Goal: Task Accomplishment & Management: Complete application form

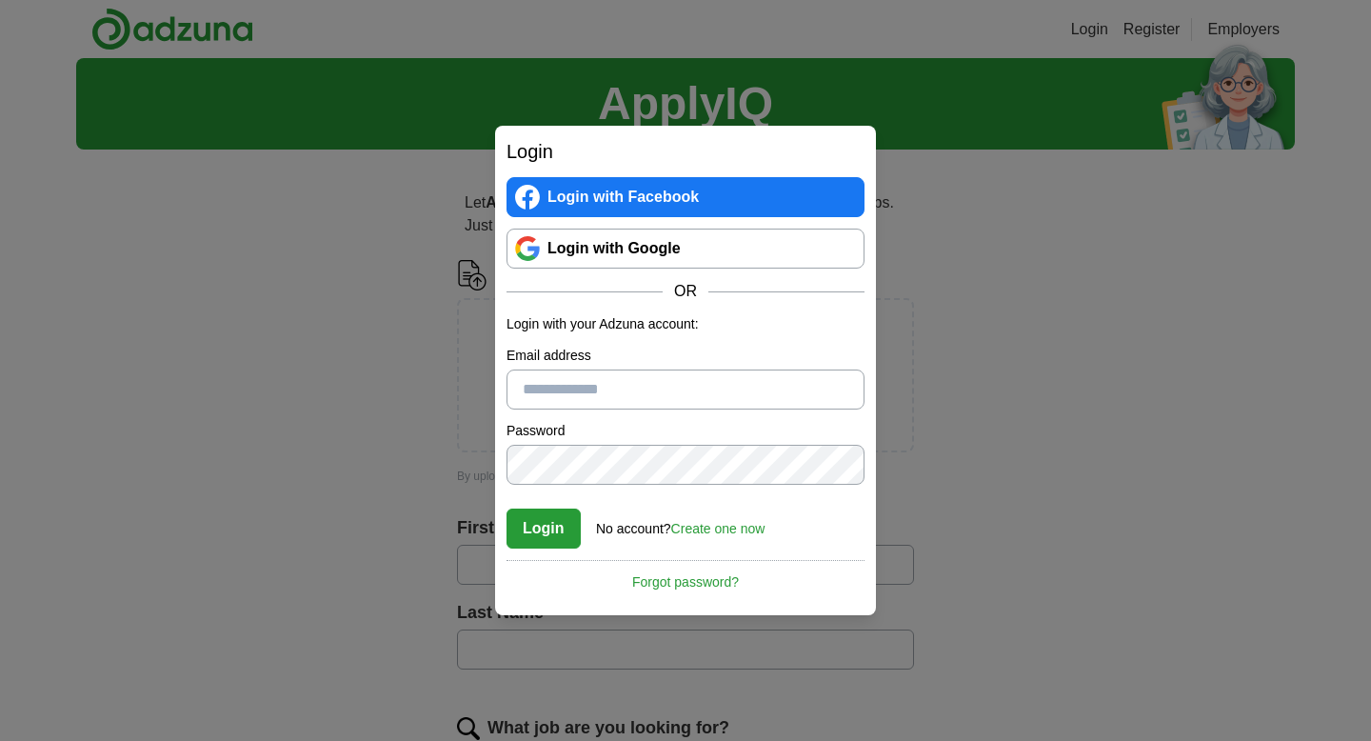
click at [572, 229] on link "Login with Google" at bounding box center [686, 249] width 358 height 40
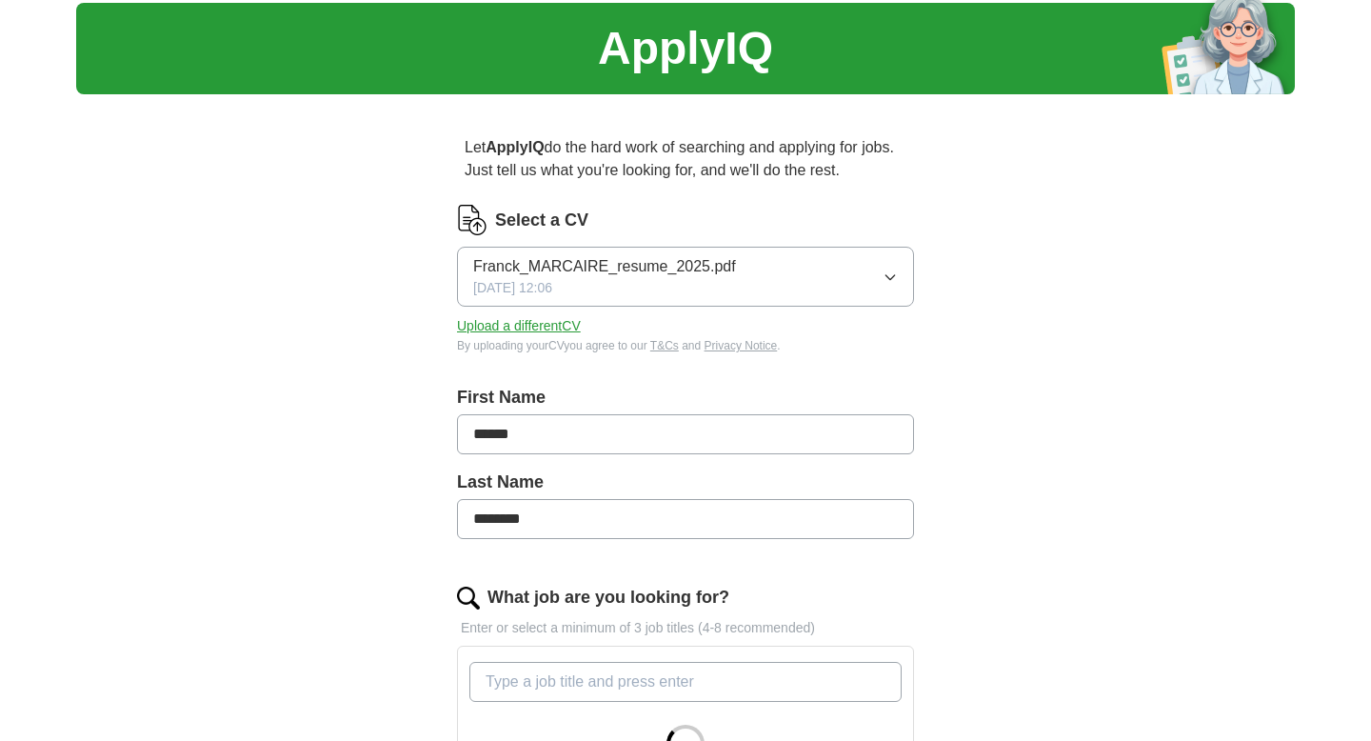
scroll to position [54, 0]
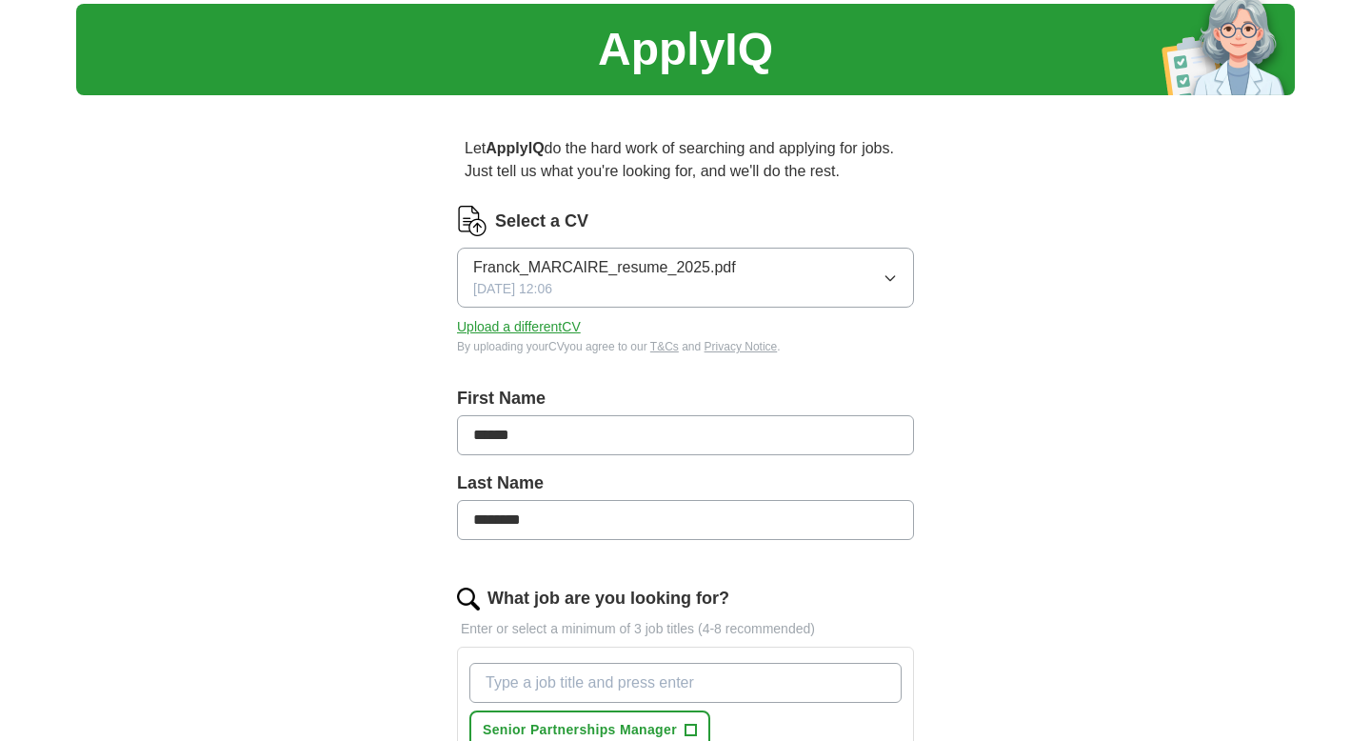
click at [535, 326] on button "Upload a different CV" at bounding box center [519, 327] width 124 height 20
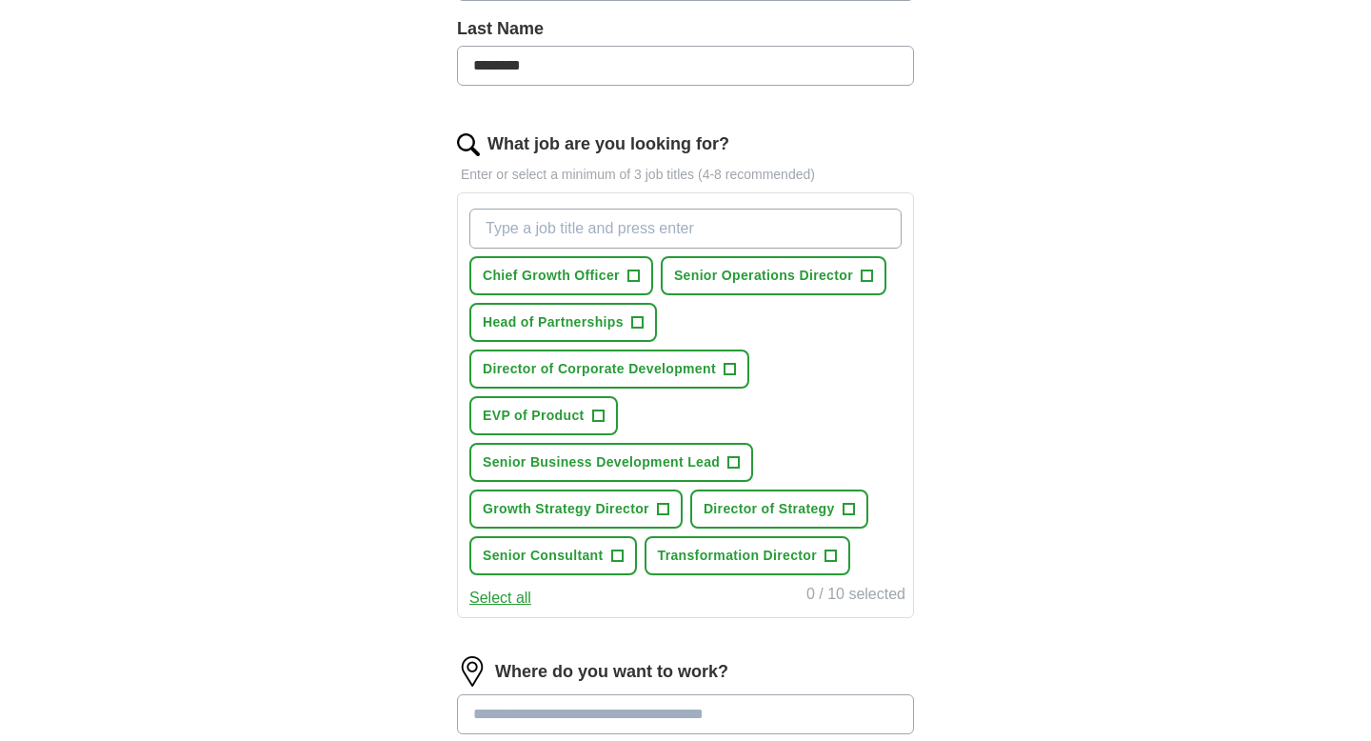
scroll to position [637, 0]
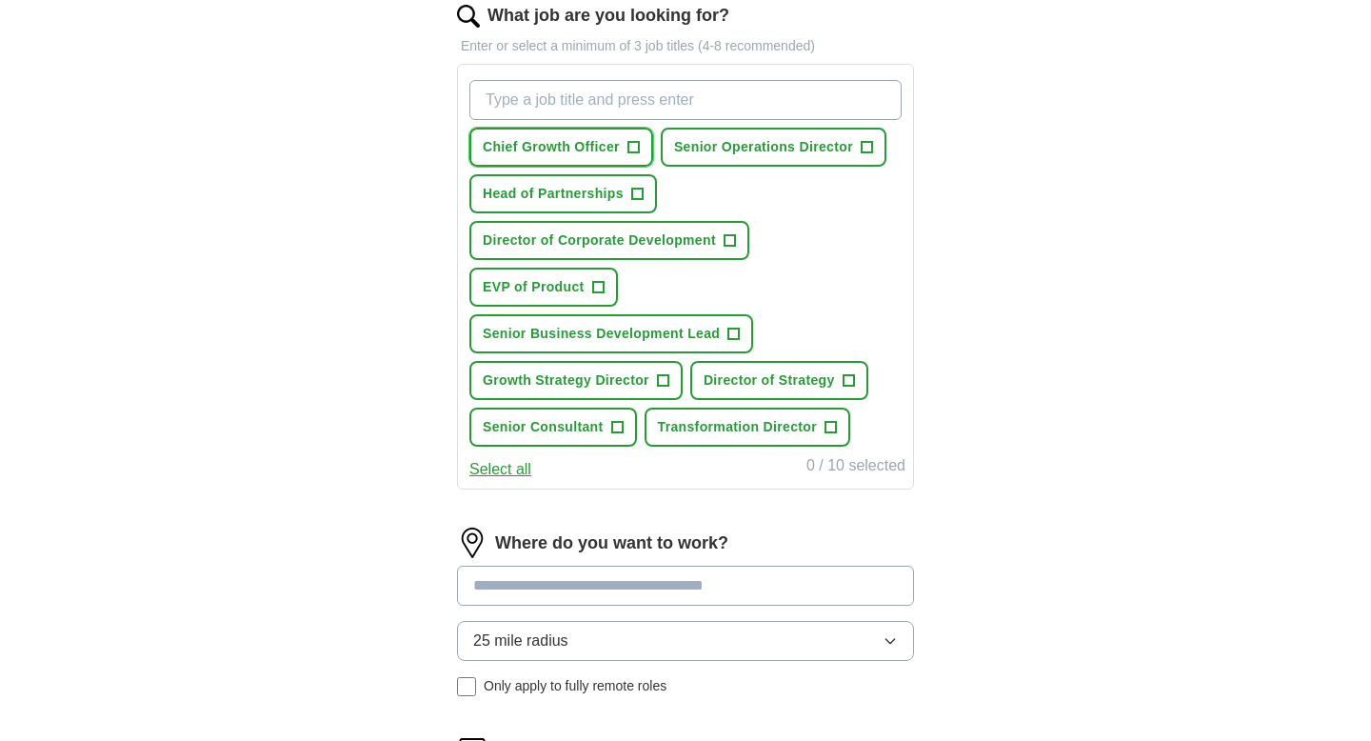
click at [635, 145] on span "+" at bounding box center [632, 147] width 11 height 15
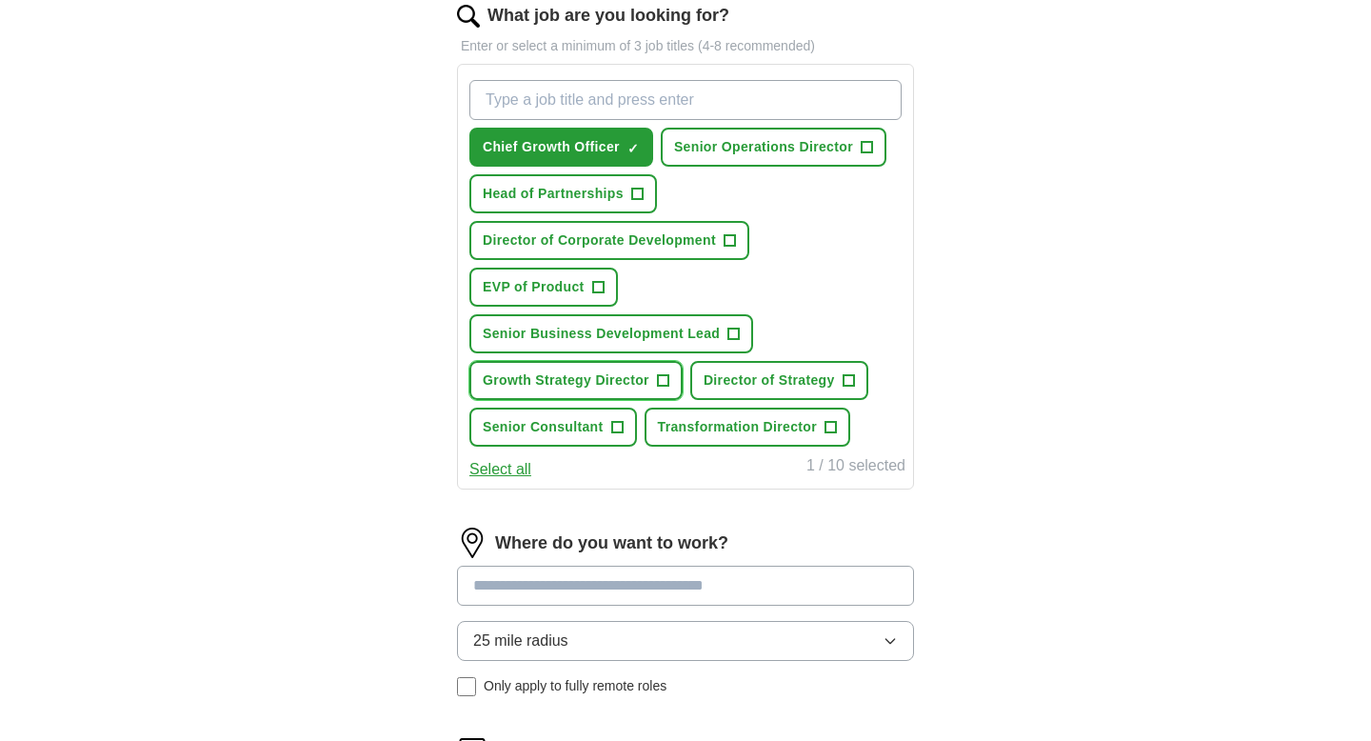
click at [660, 377] on span "+" at bounding box center [662, 380] width 11 height 15
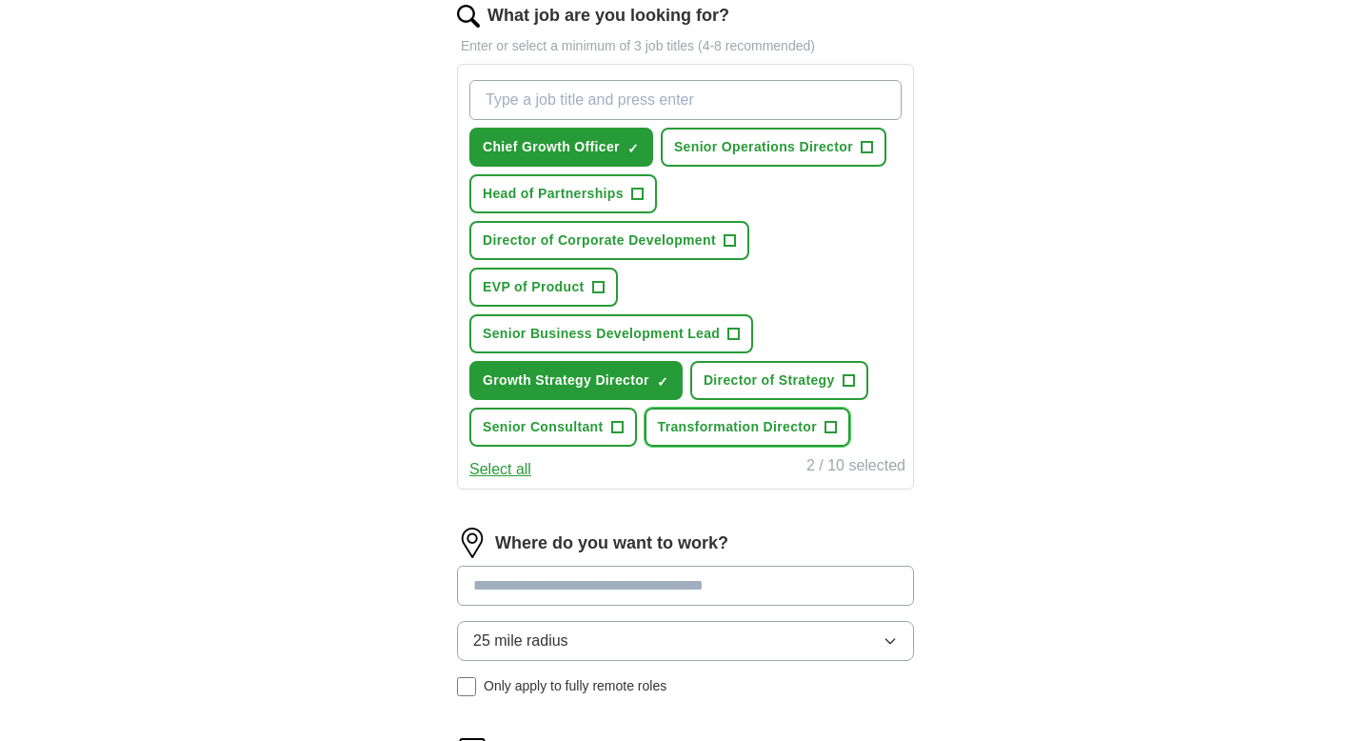
click at [826, 427] on span "+" at bounding box center [831, 427] width 11 height 15
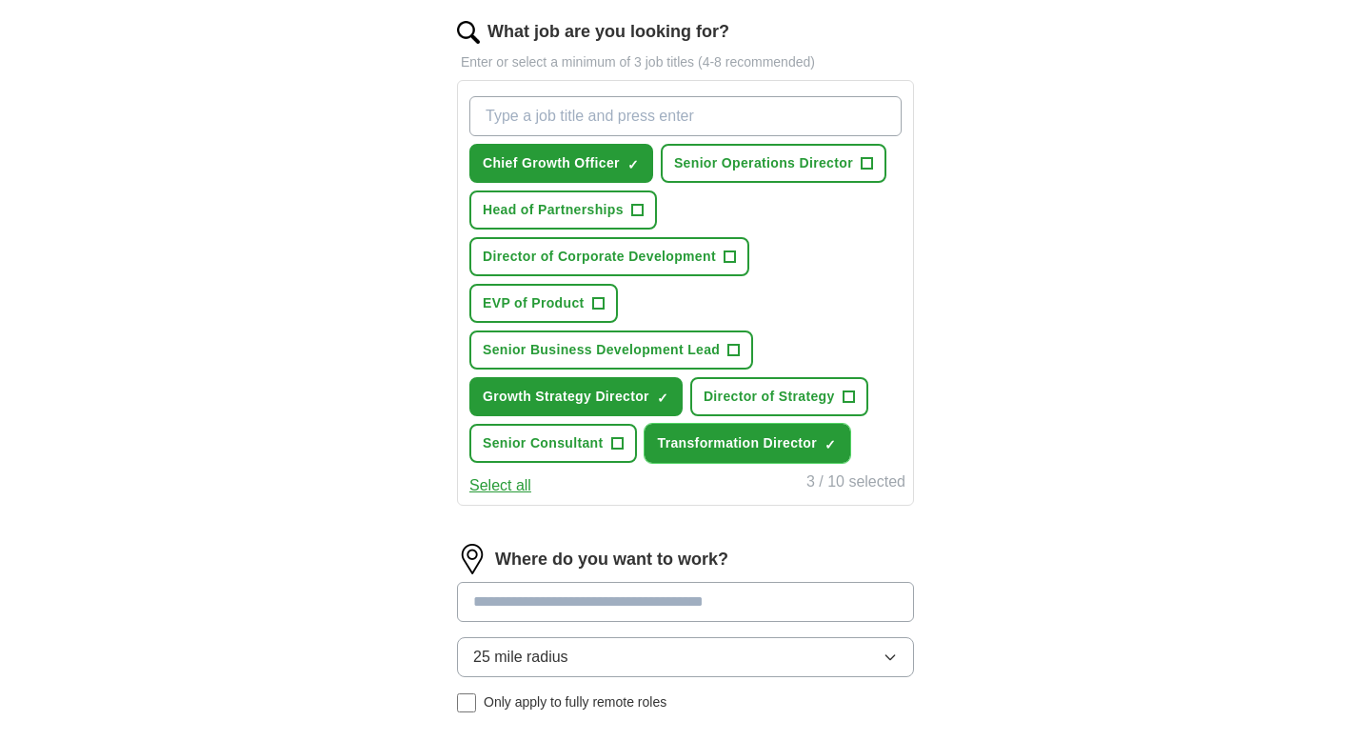
scroll to position [605, 0]
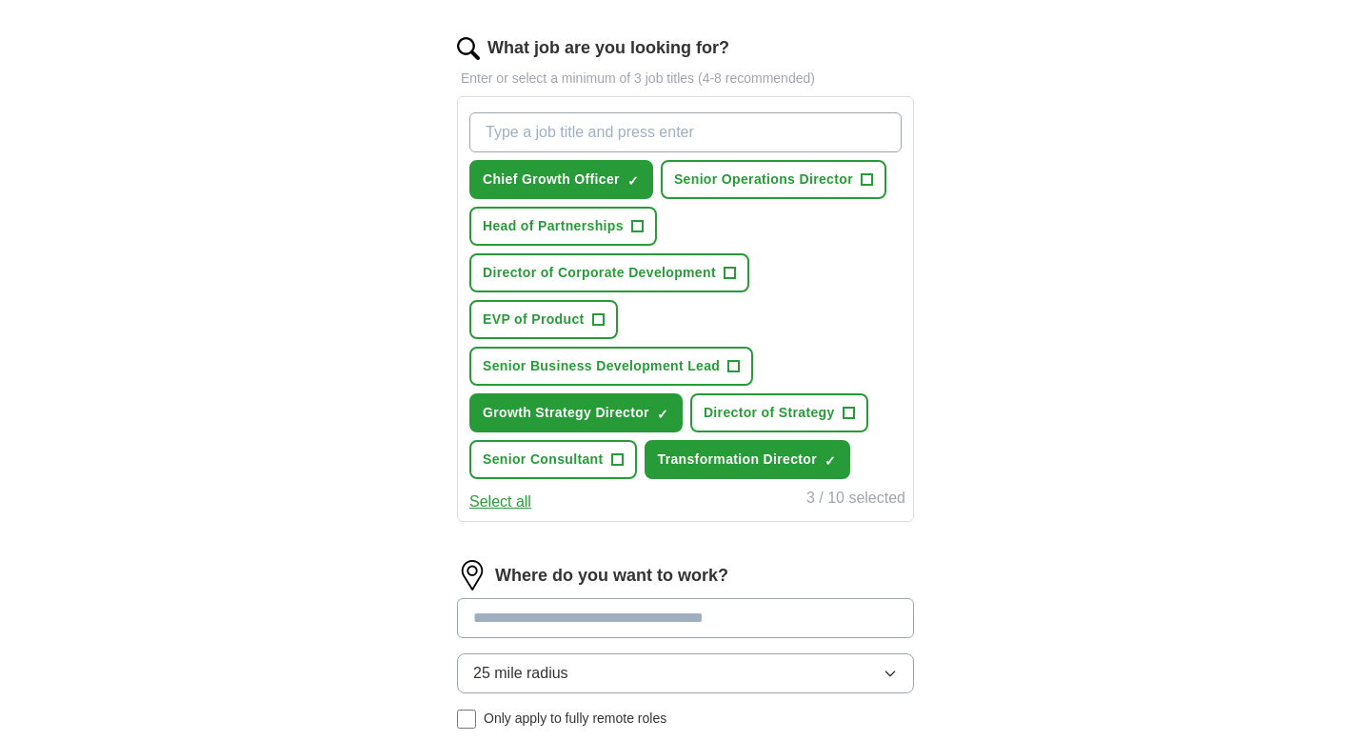
click at [558, 131] on input "What job are you looking for?" at bounding box center [685, 132] width 432 height 40
type input "Country Manager"
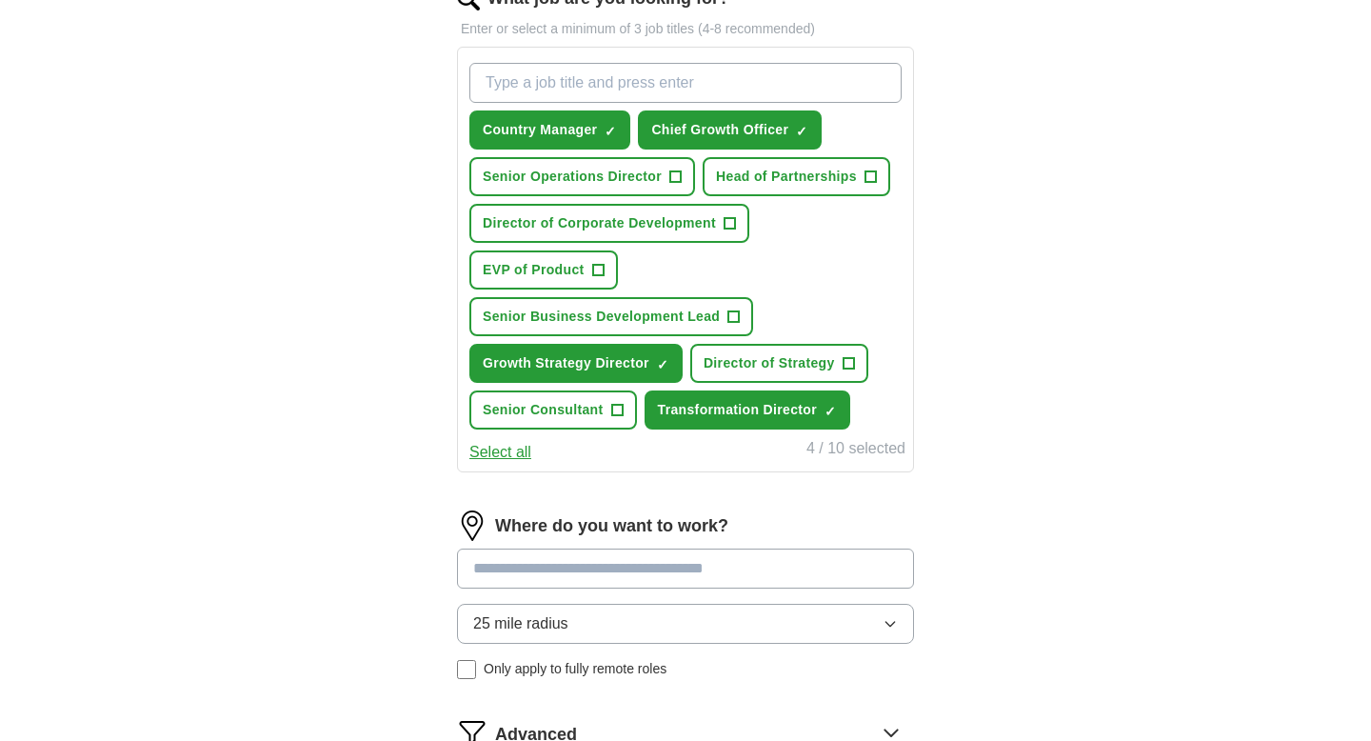
scroll to position [640, 0]
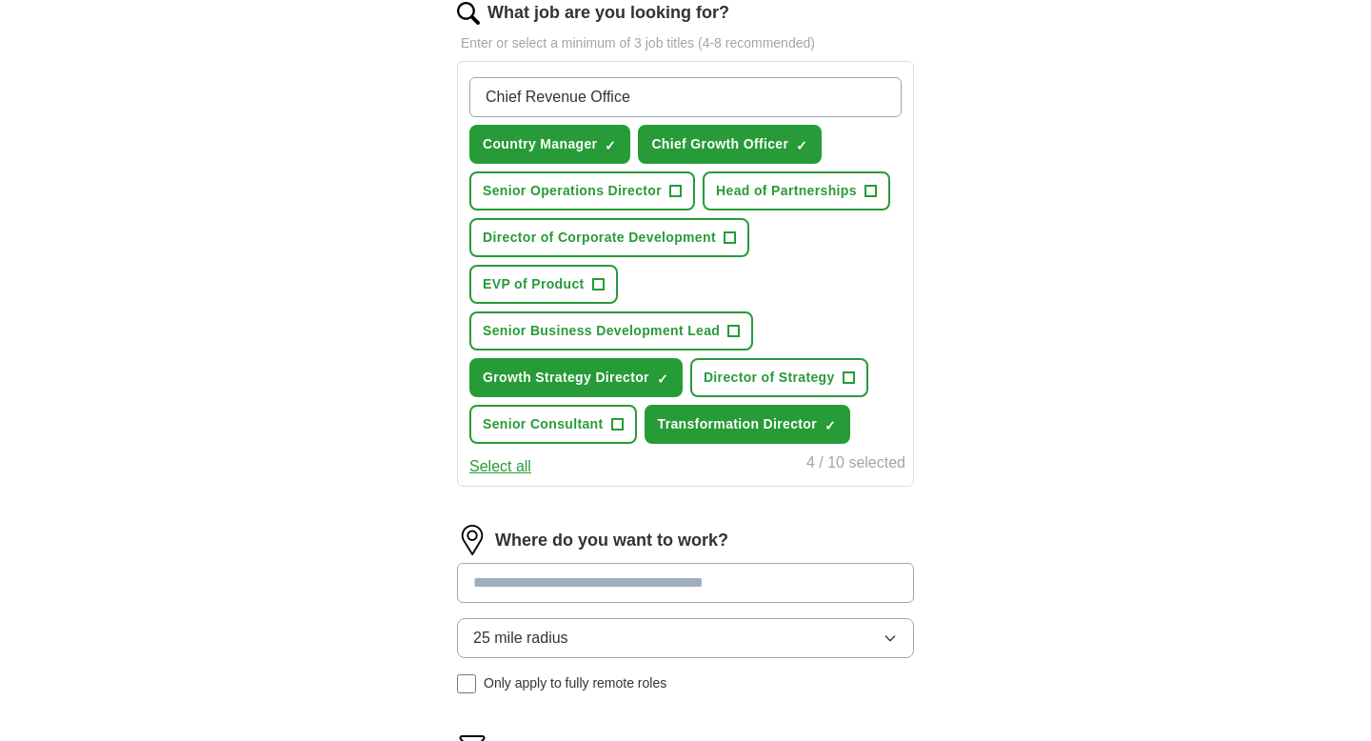
type input "Chief Revenue Officer"
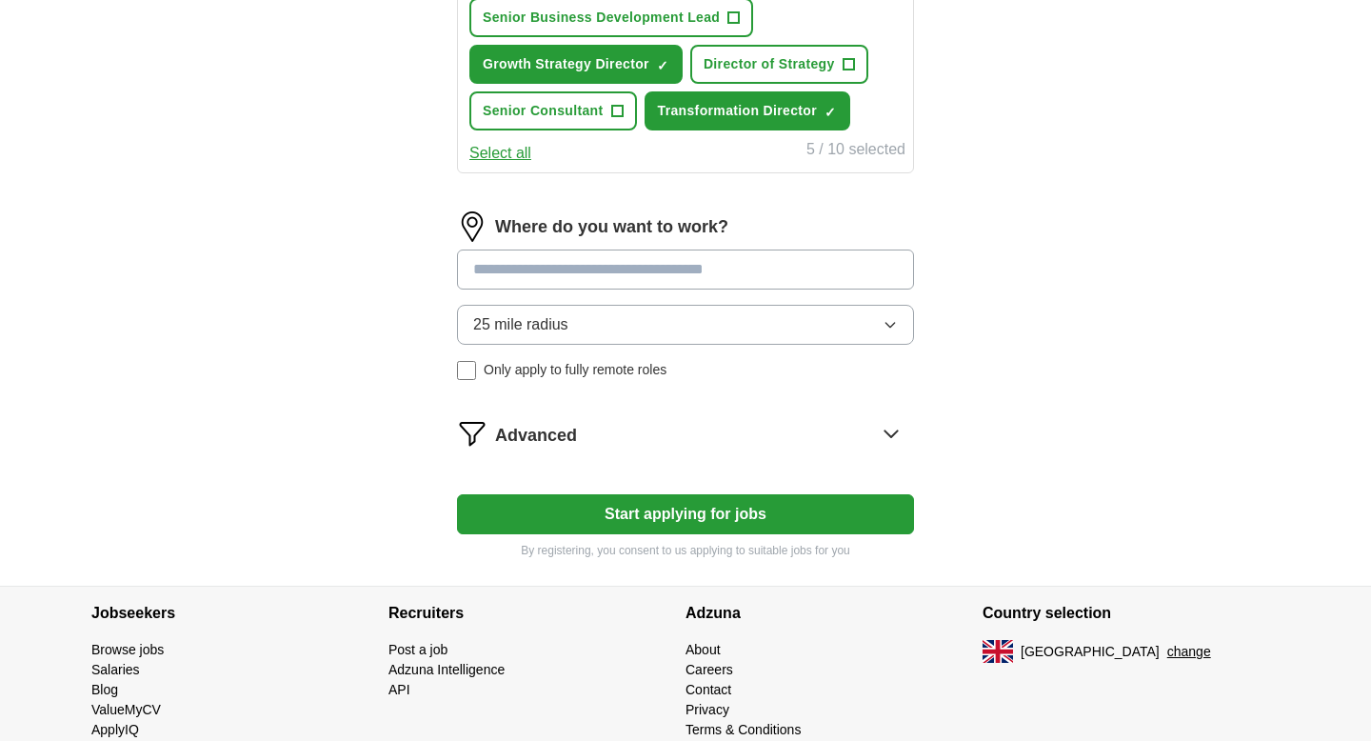
scroll to position [1003, 0]
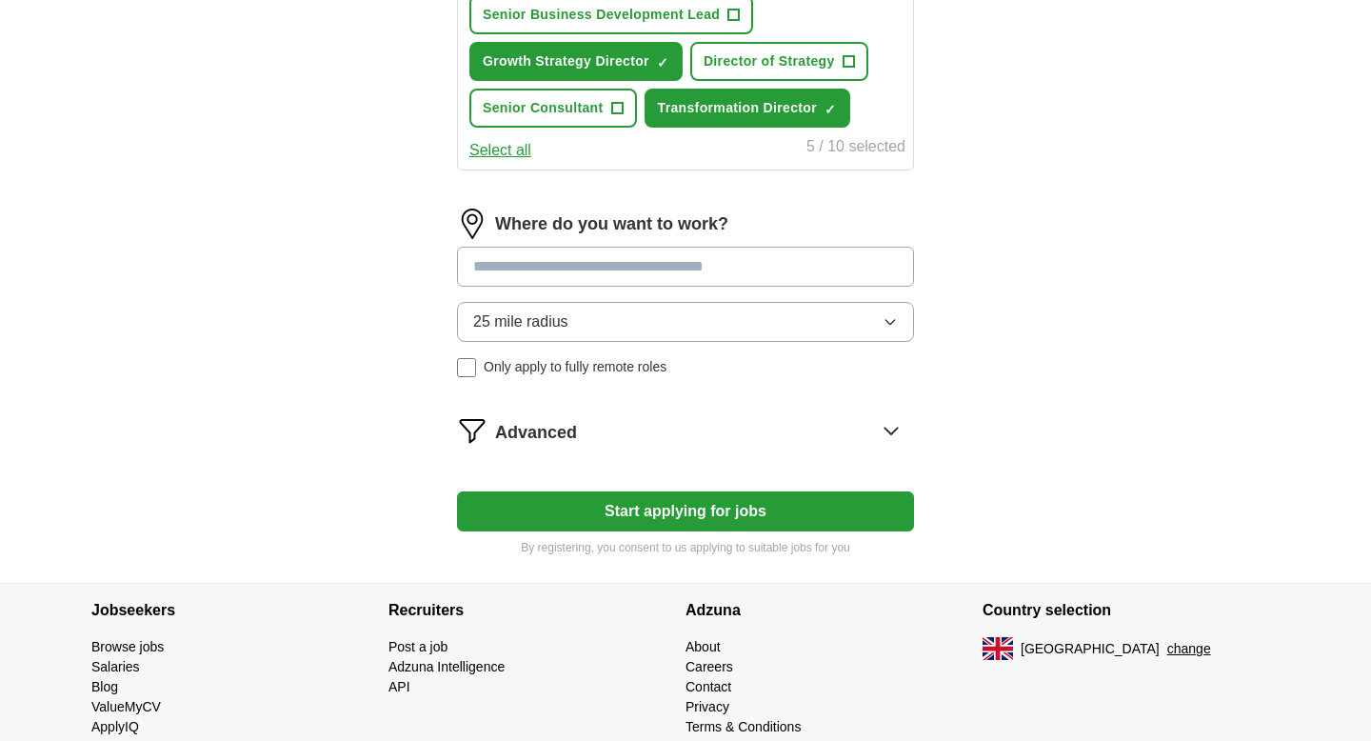
click at [643, 254] on input at bounding box center [685, 267] width 457 height 40
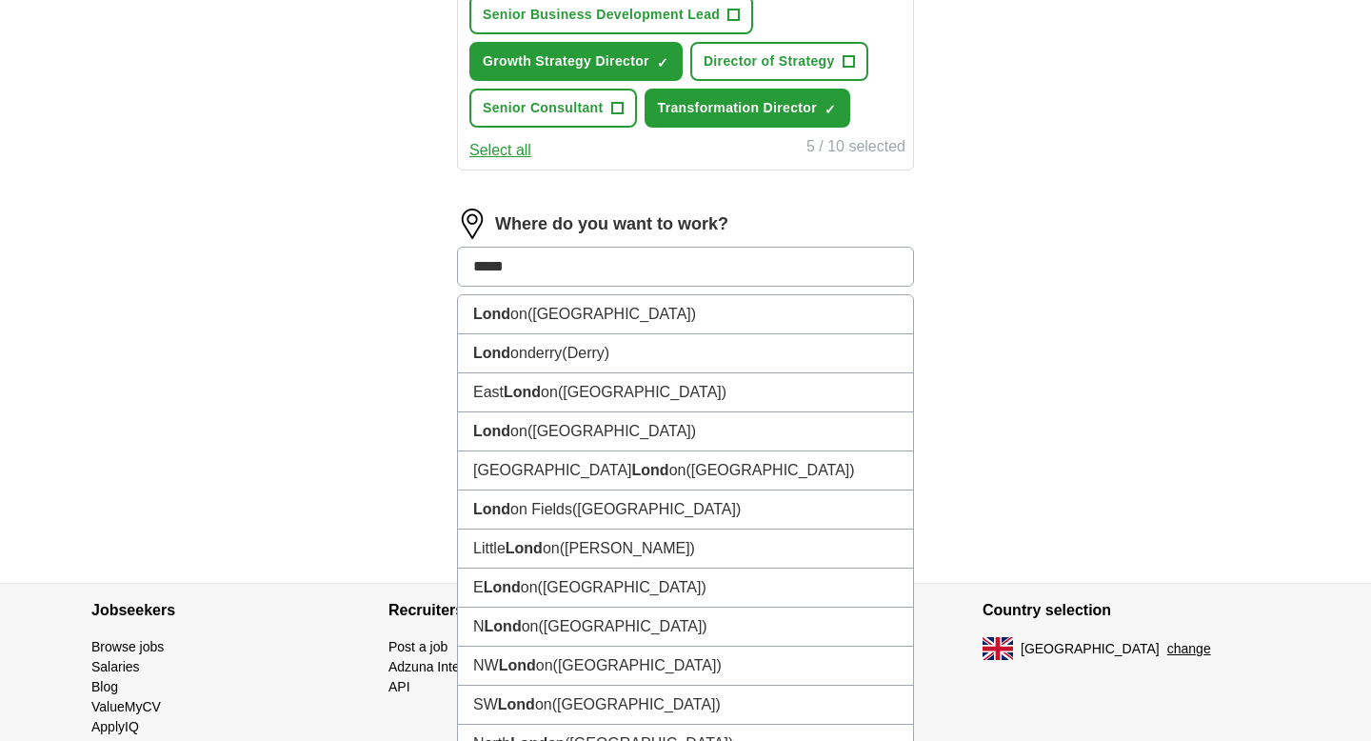
type input "******"
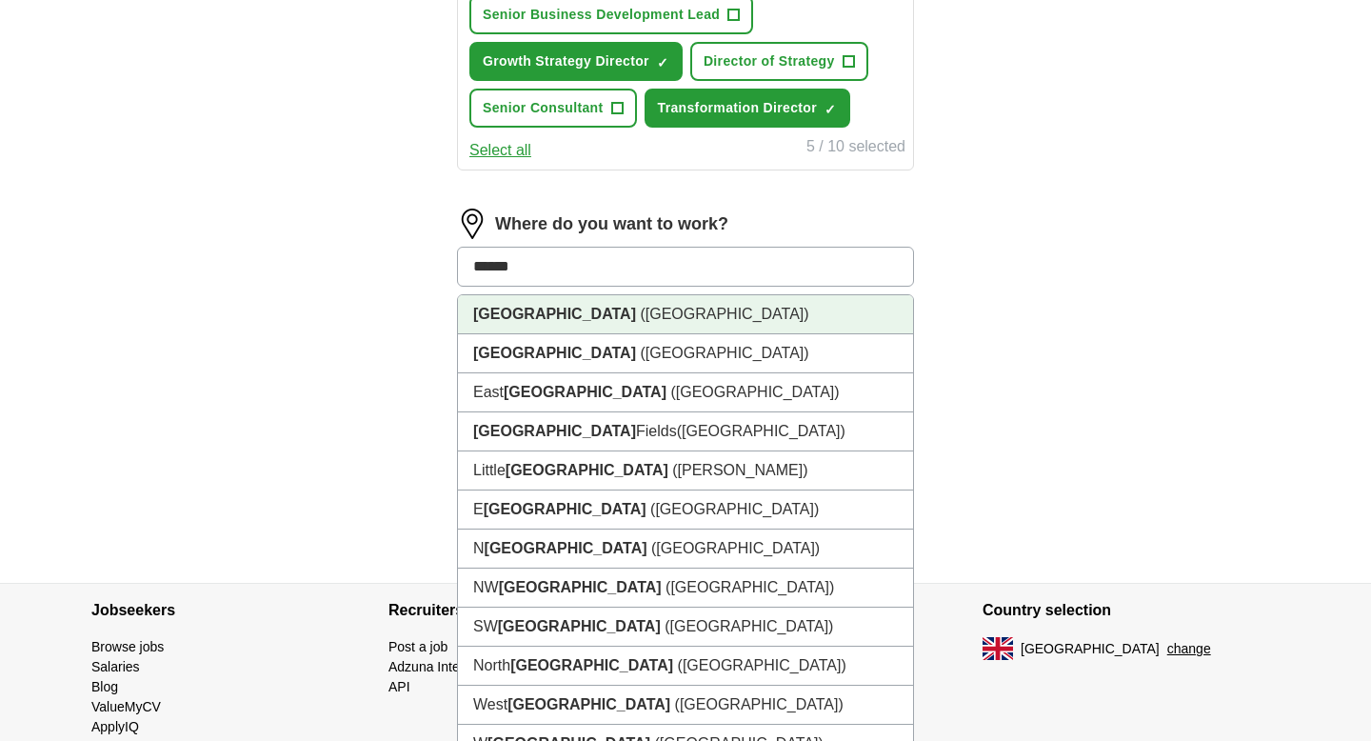
click at [639, 306] on li "London (UK)" at bounding box center [685, 314] width 455 height 39
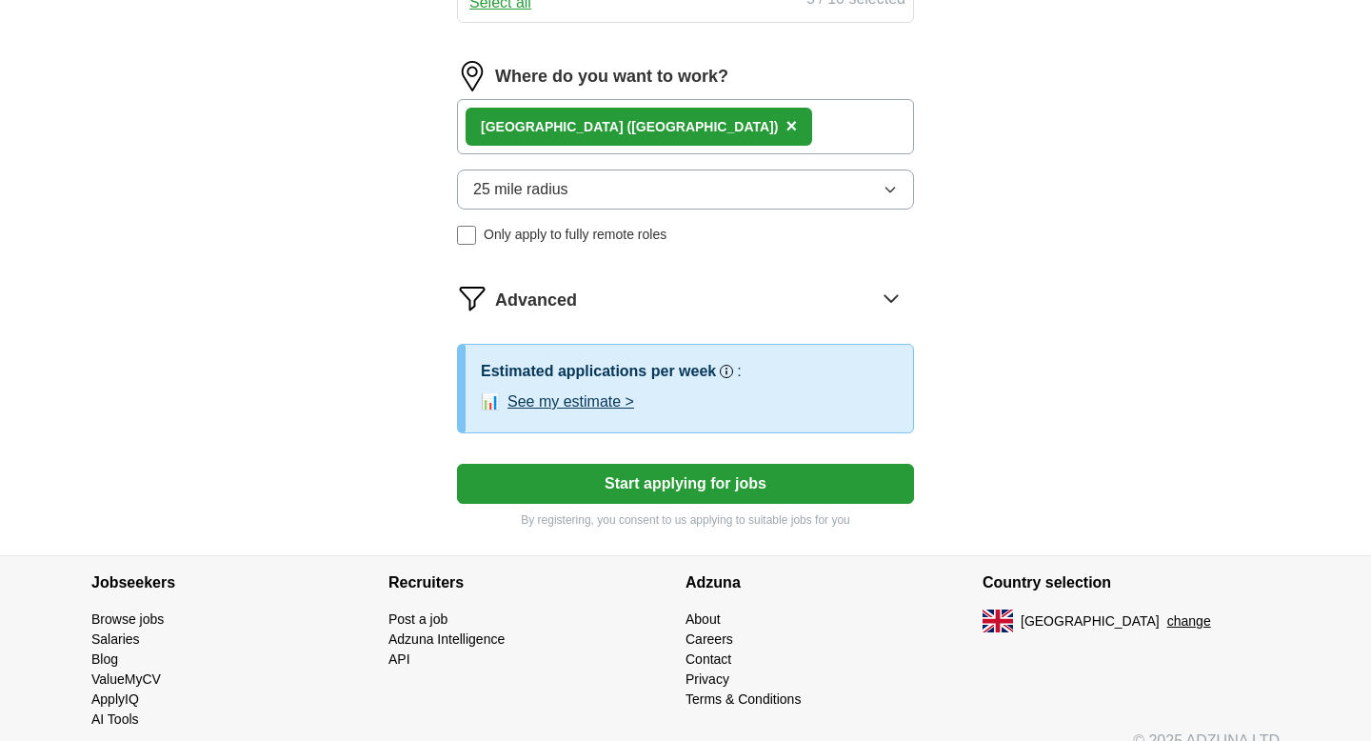
scroll to position [1149, 0]
click at [637, 138] on div "London (UK) ×" at bounding box center [685, 127] width 457 height 55
click at [630, 117] on div "London (UK) ×" at bounding box center [685, 127] width 457 height 55
click at [629, 114] on div "London (UK) ×" at bounding box center [685, 127] width 457 height 55
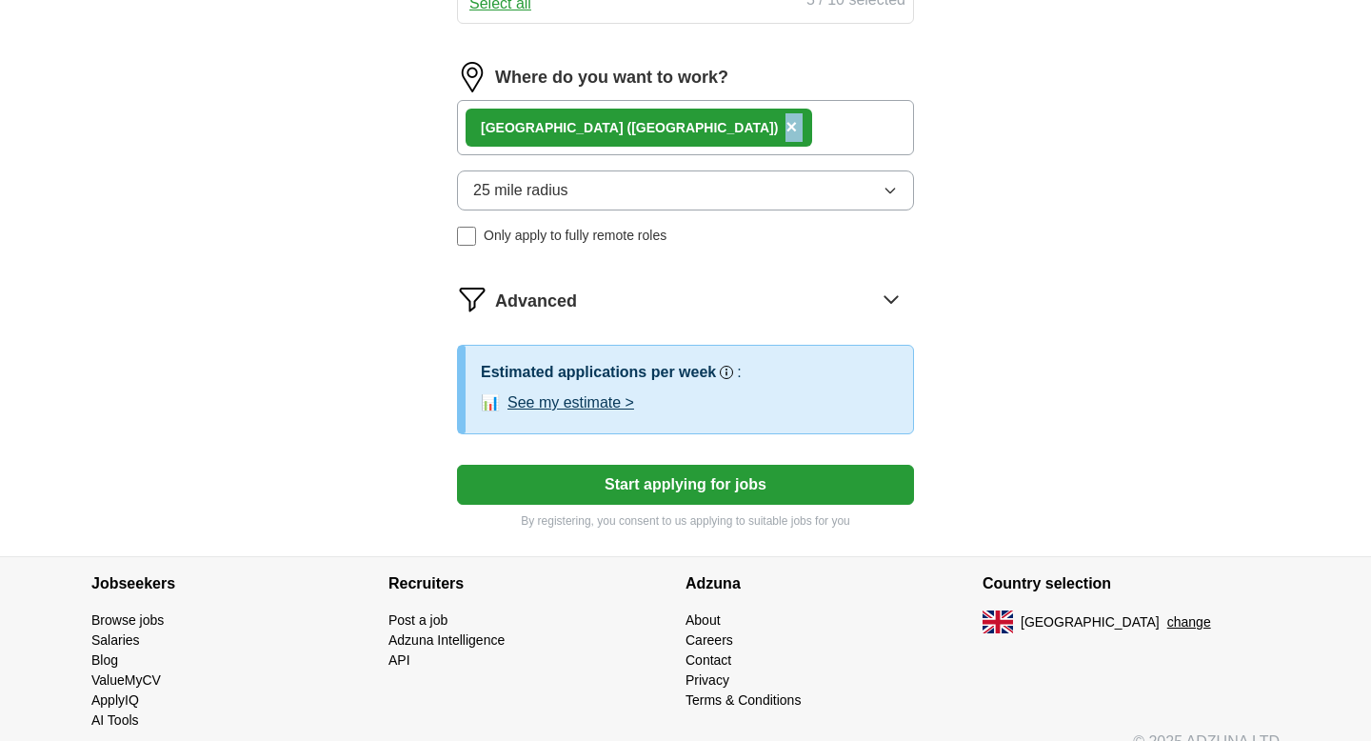
click at [629, 114] on div "London (UK) ×" at bounding box center [685, 127] width 457 height 55
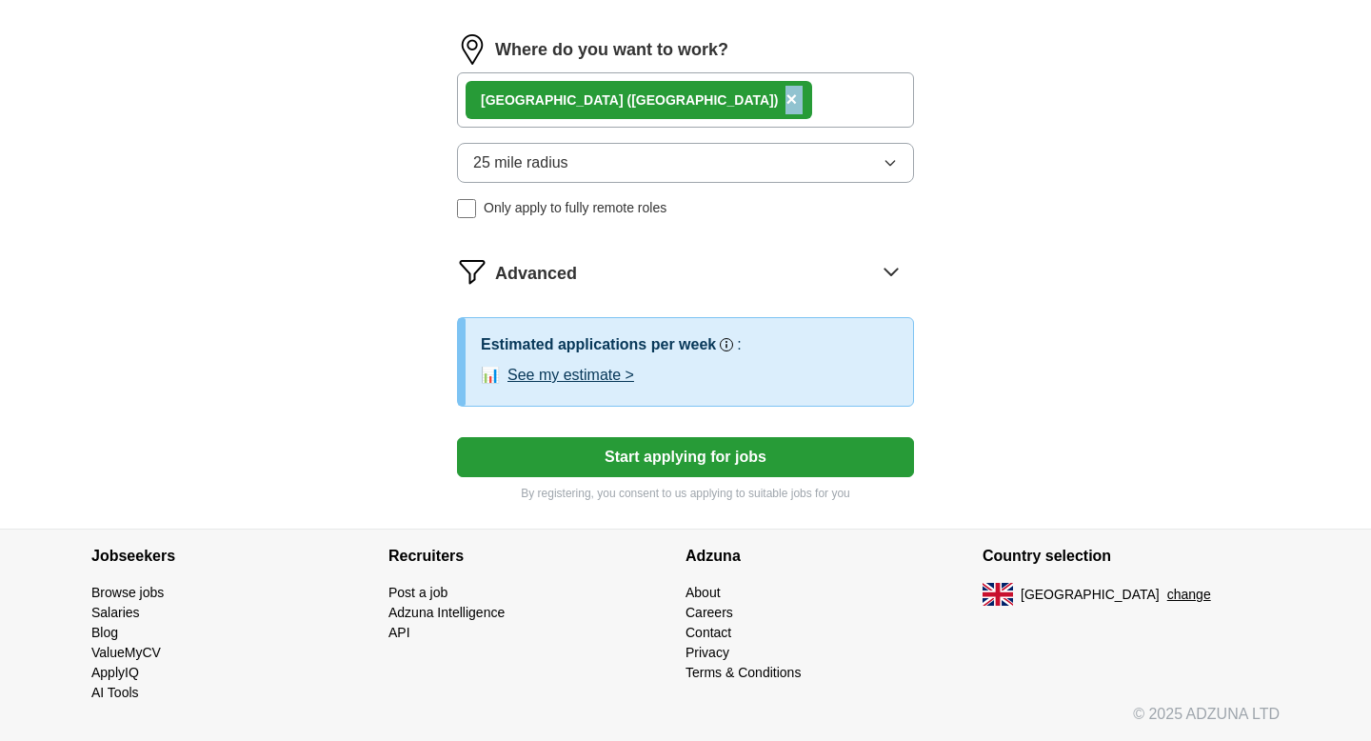
click at [576, 372] on button "See my estimate >" at bounding box center [571, 375] width 127 height 23
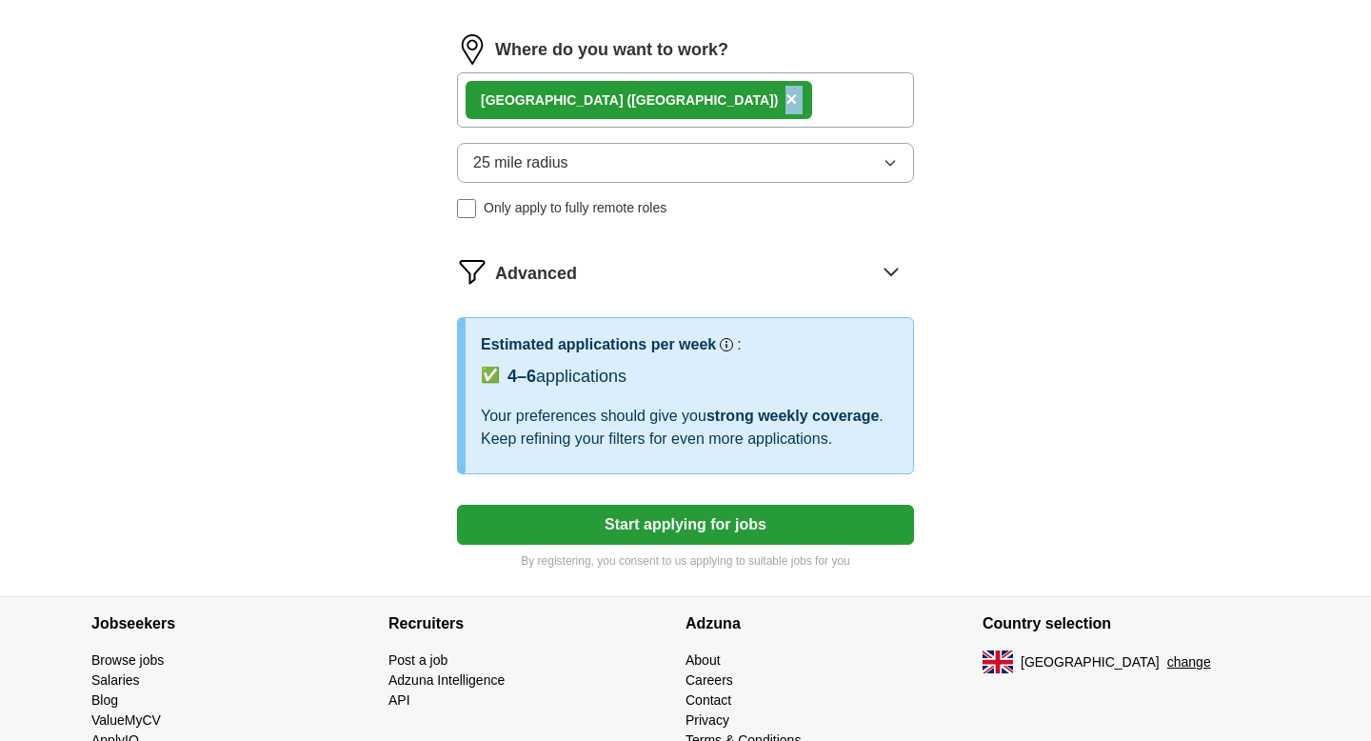
scroll to position [1245, 0]
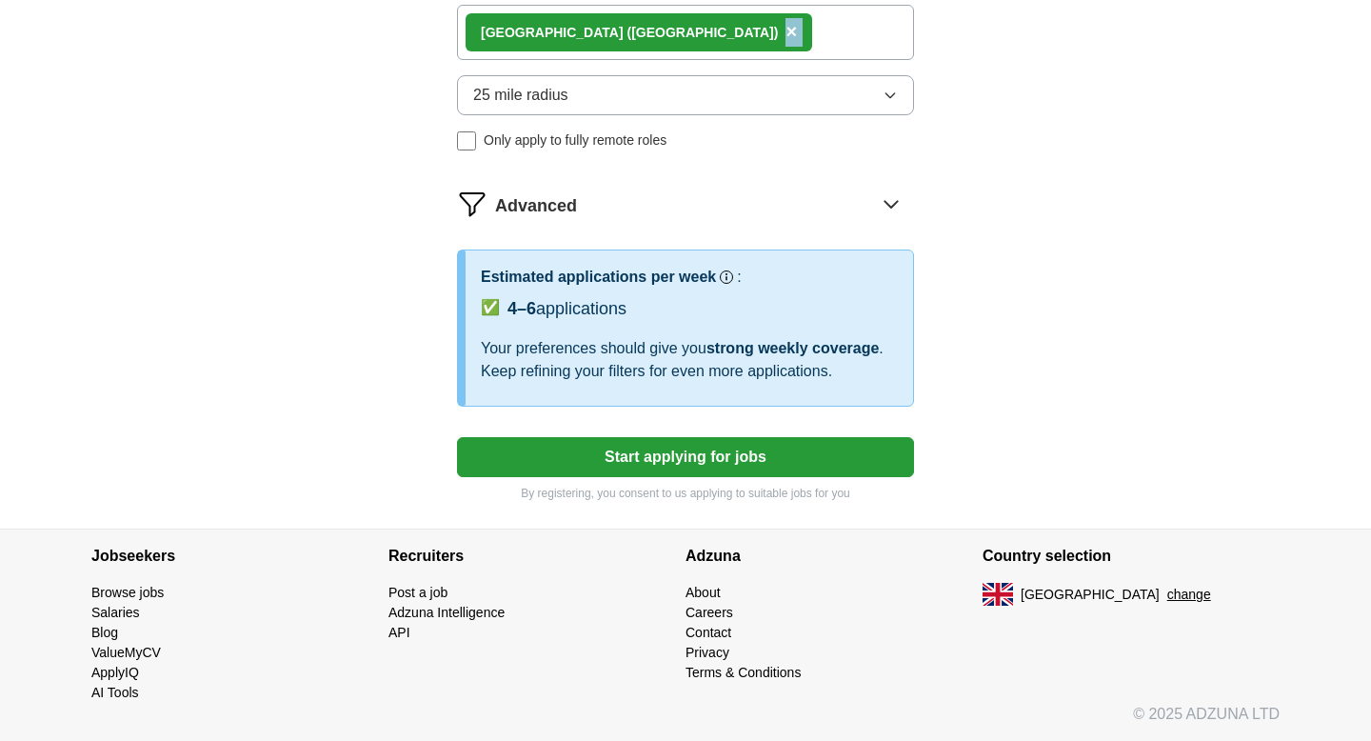
click at [586, 450] on button "Start applying for jobs" at bounding box center [685, 457] width 457 height 40
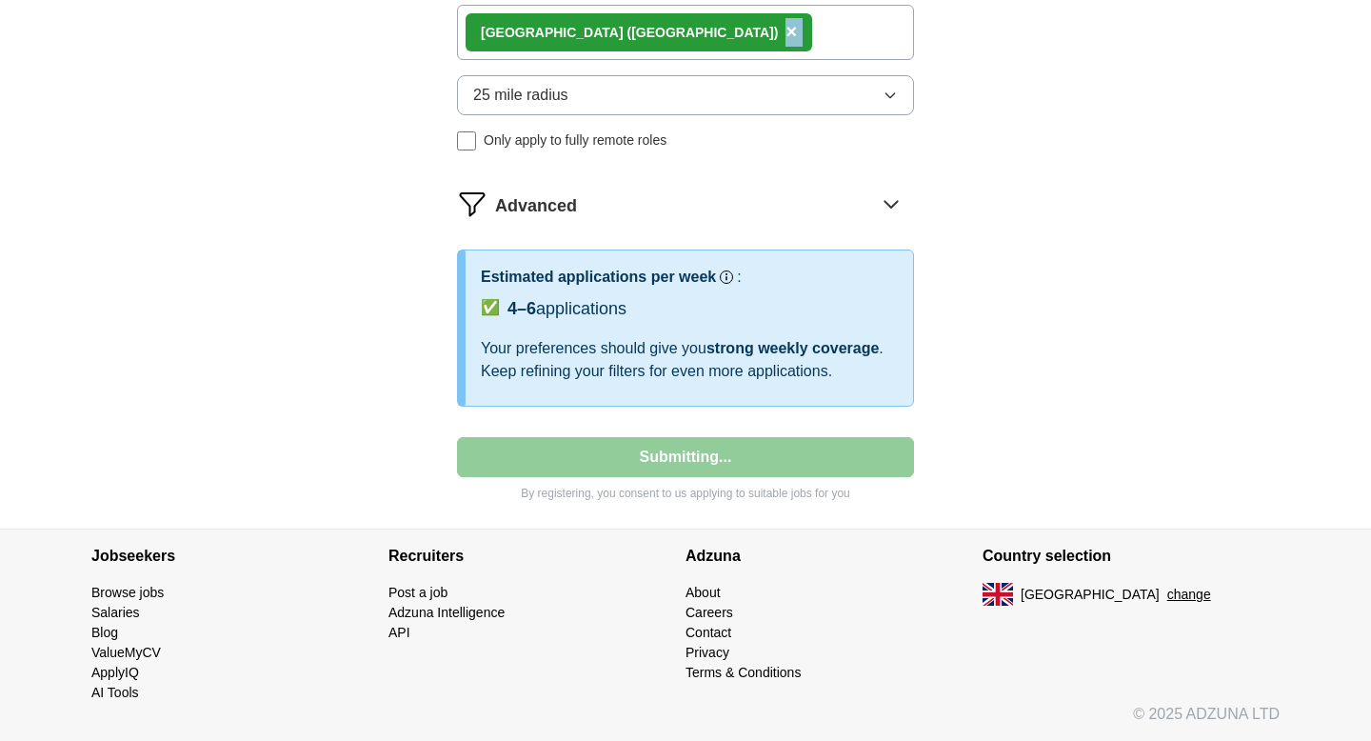
select select "**"
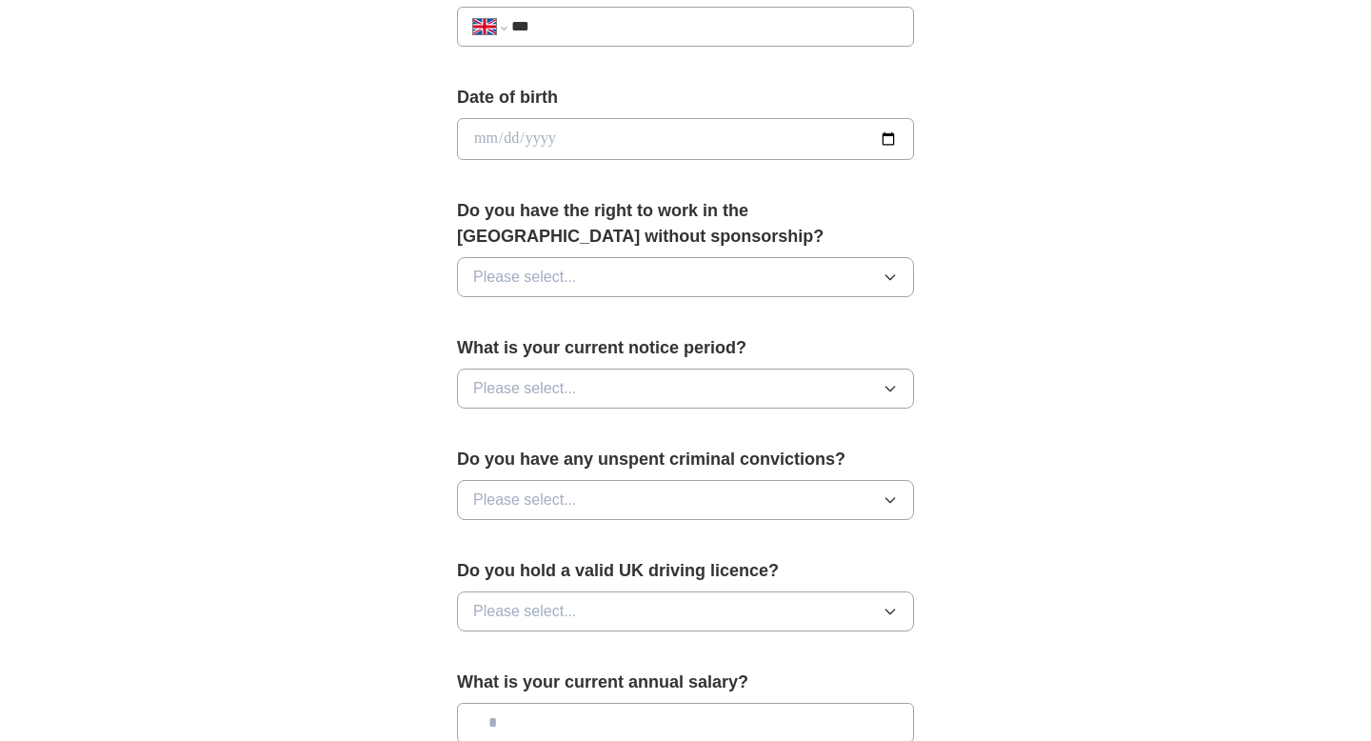
scroll to position [815, 0]
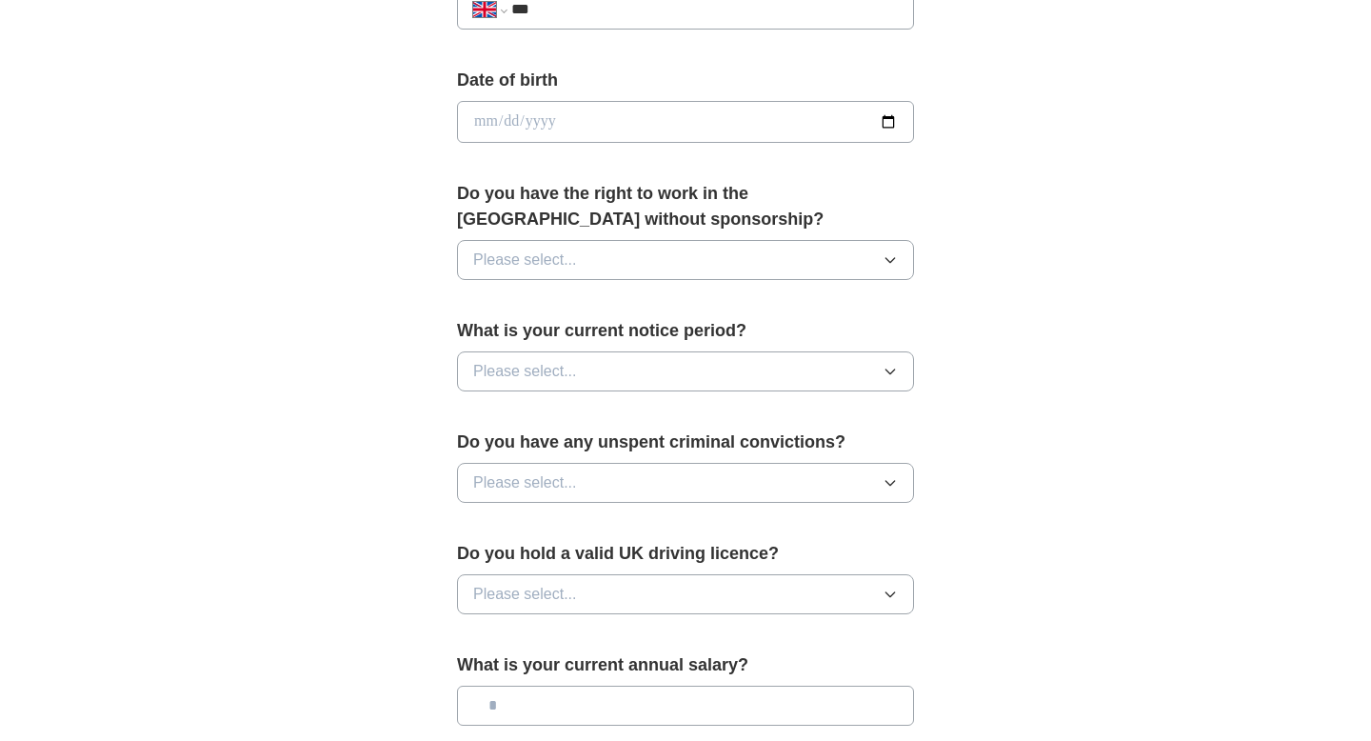
click at [667, 259] on button "Please select..." at bounding box center [685, 260] width 457 height 40
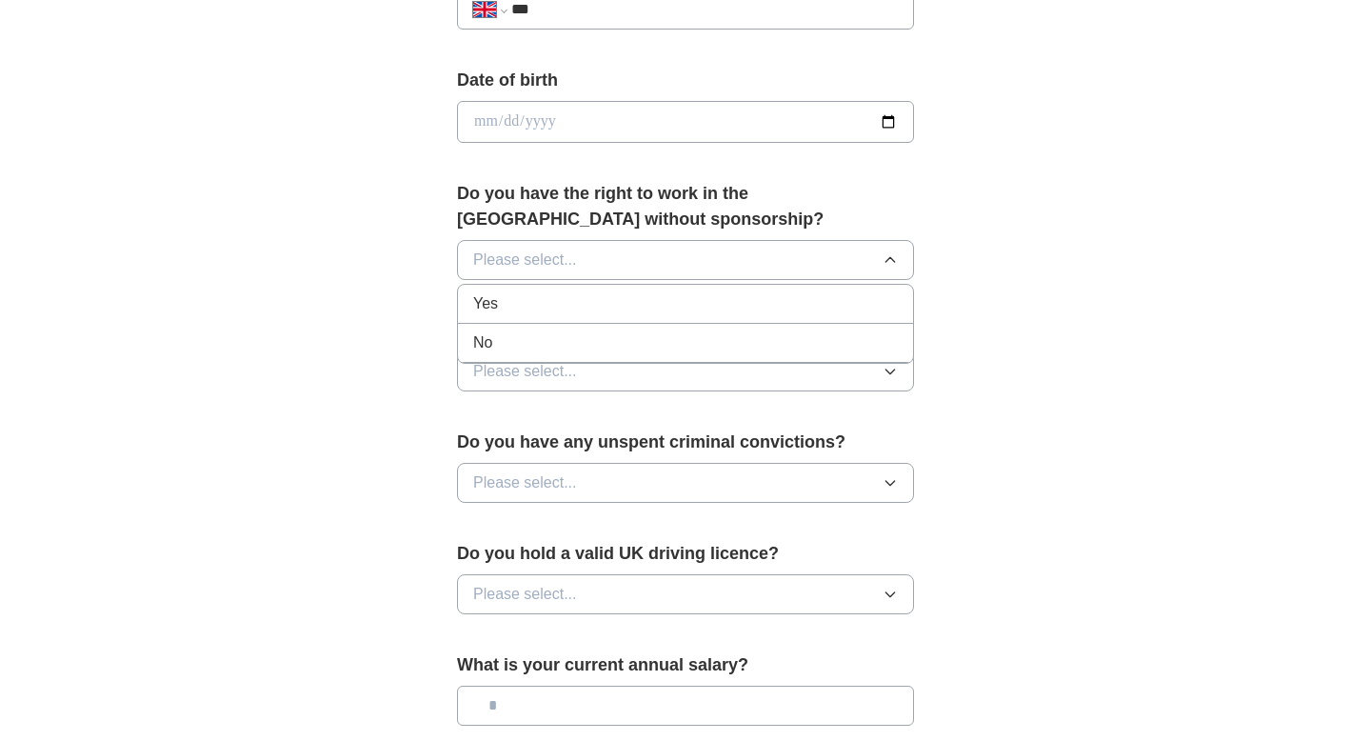
click at [660, 292] on div "Yes" at bounding box center [685, 303] width 425 height 23
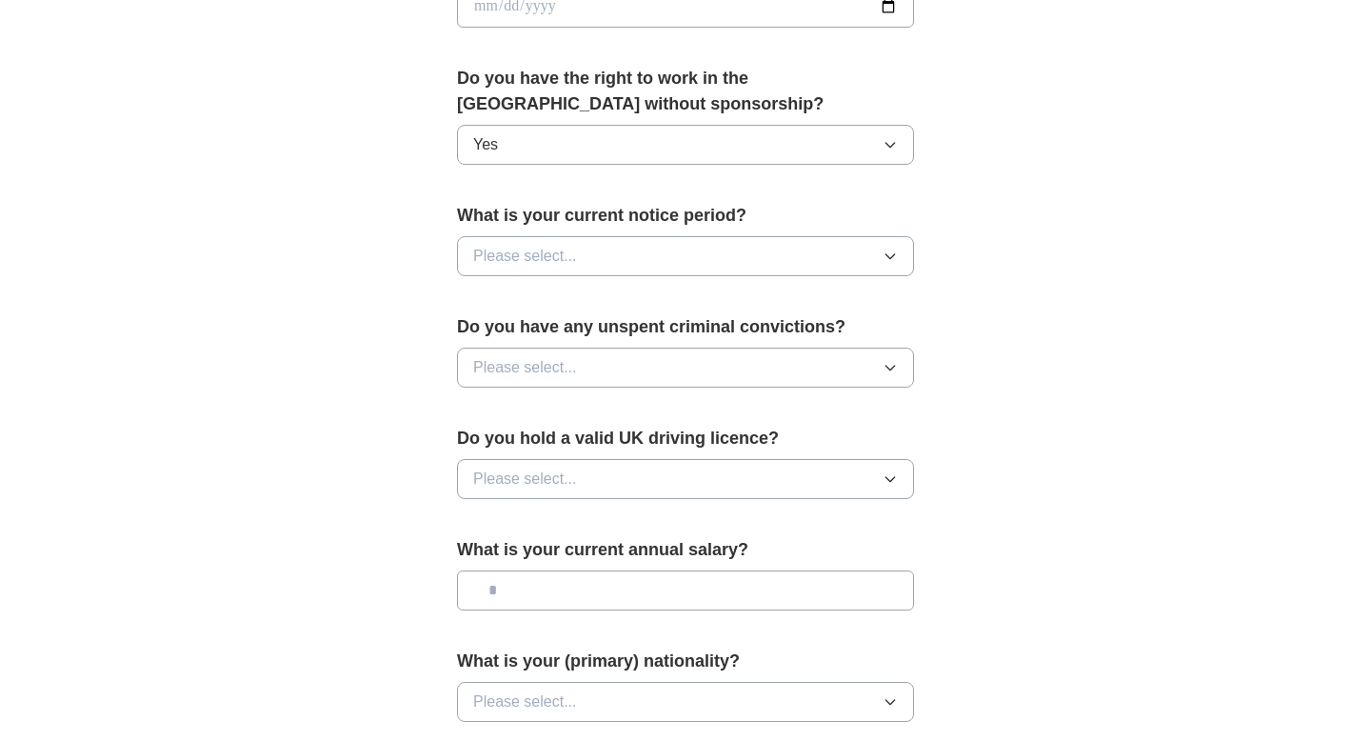
scroll to position [953, 0]
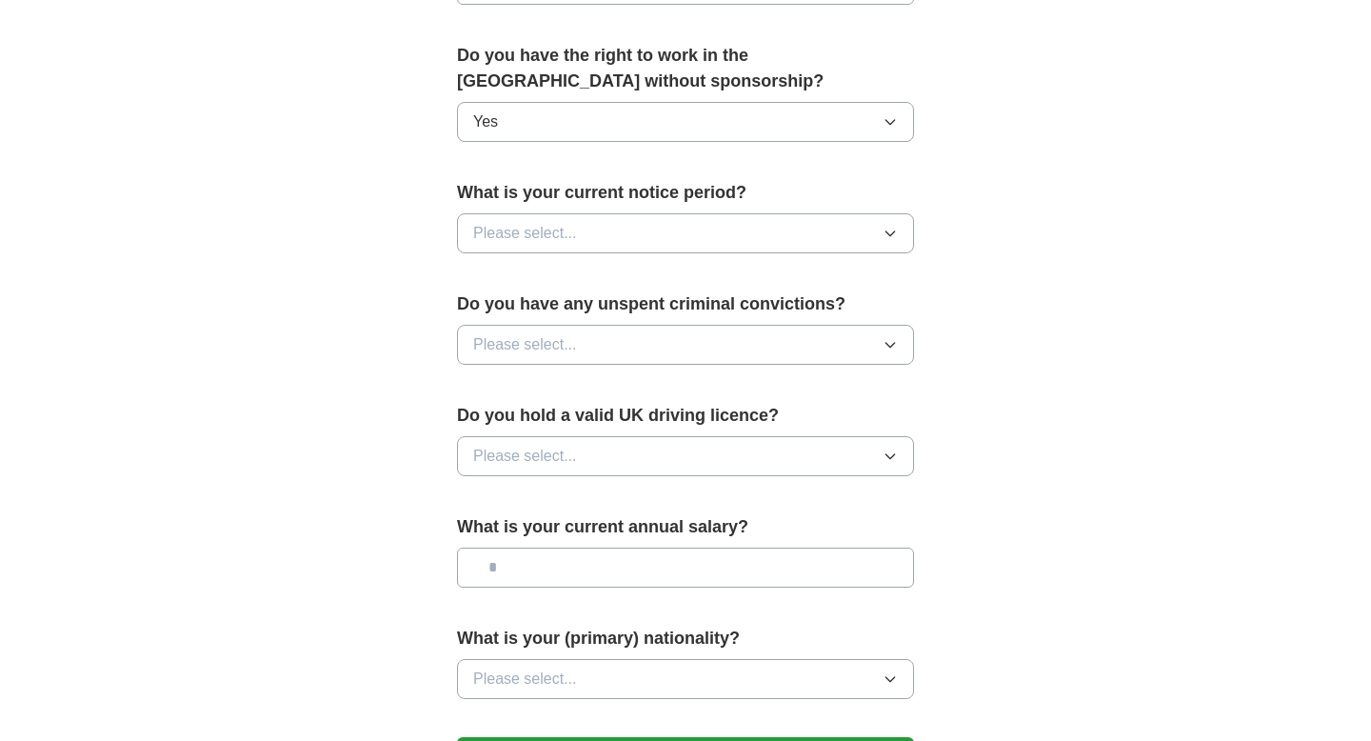
click at [650, 228] on button "Please select..." at bounding box center [685, 233] width 457 height 40
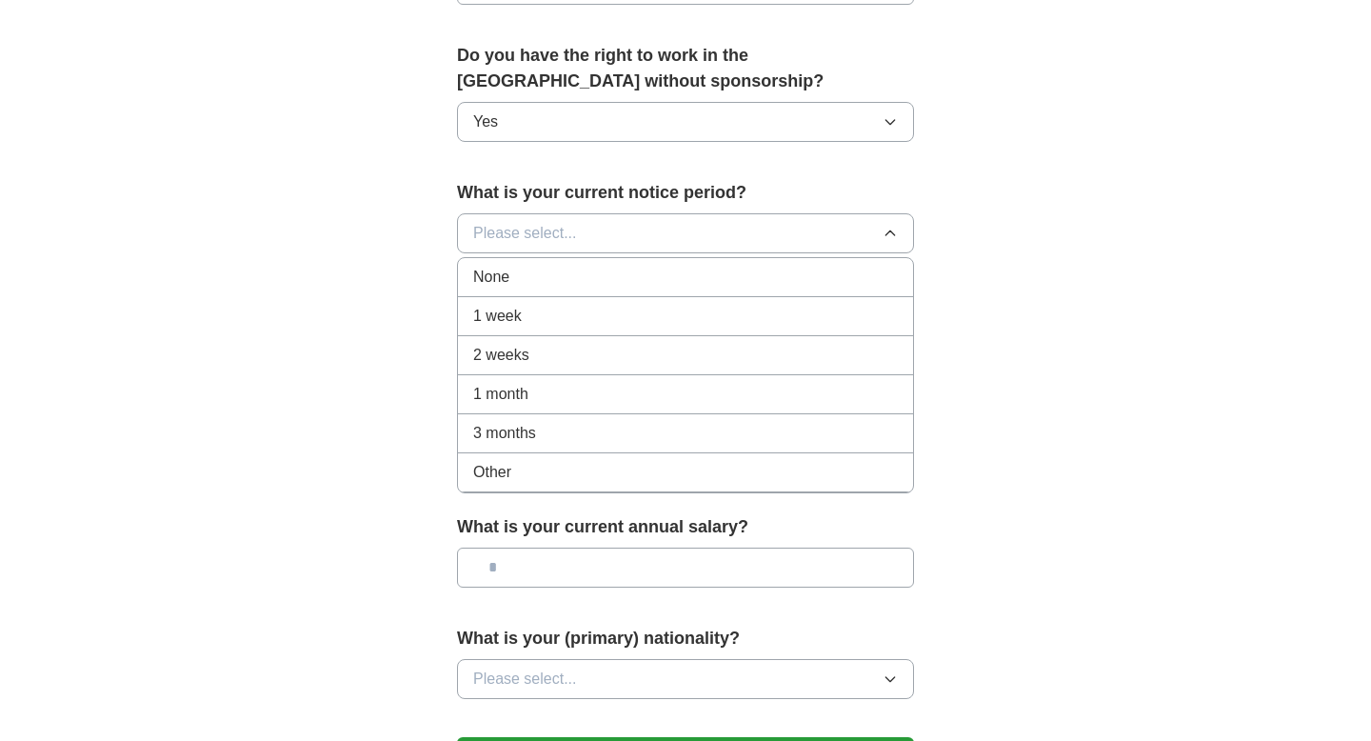
click at [646, 283] on div "None" at bounding box center [685, 277] width 425 height 23
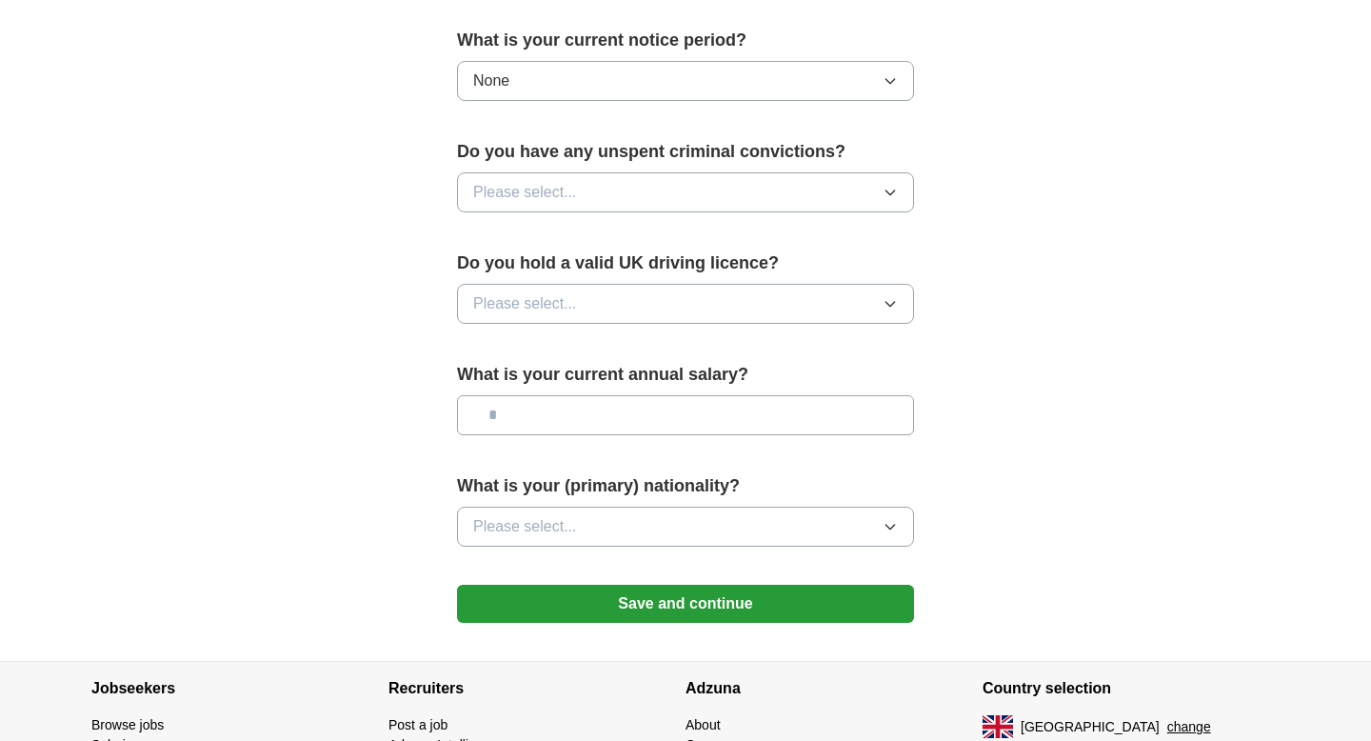
scroll to position [1106, 0]
click at [653, 186] on button "Please select..." at bounding box center [685, 191] width 457 height 40
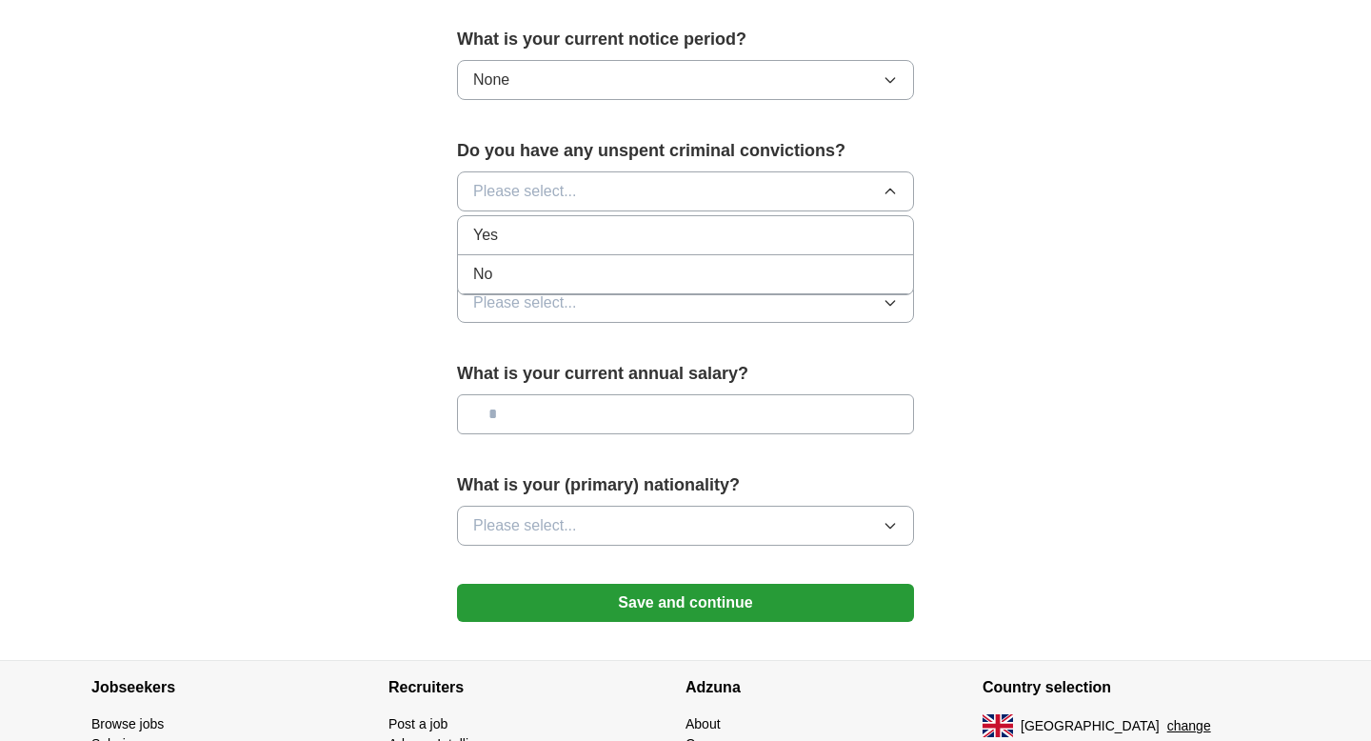
click at [646, 260] on li "No" at bounding box center [685, 274] width 455 height 39
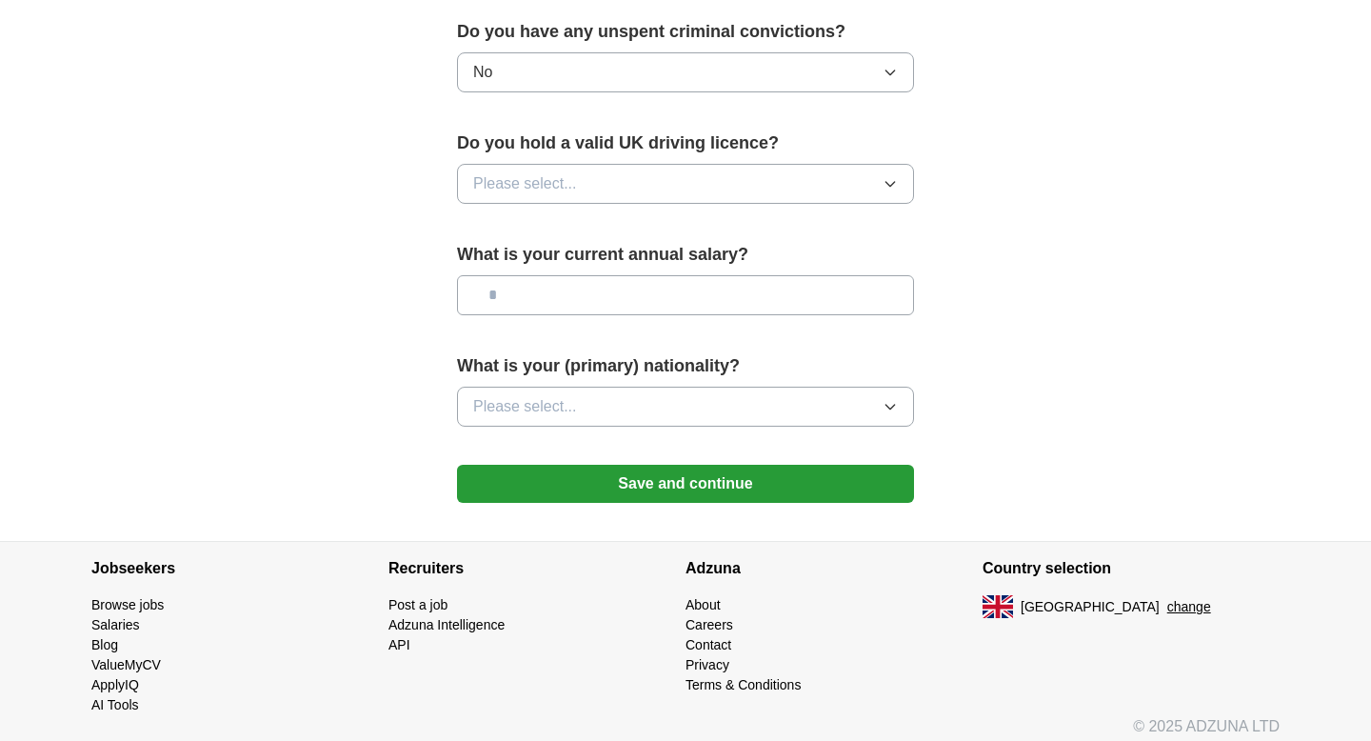
scroll to position [1229, 0]
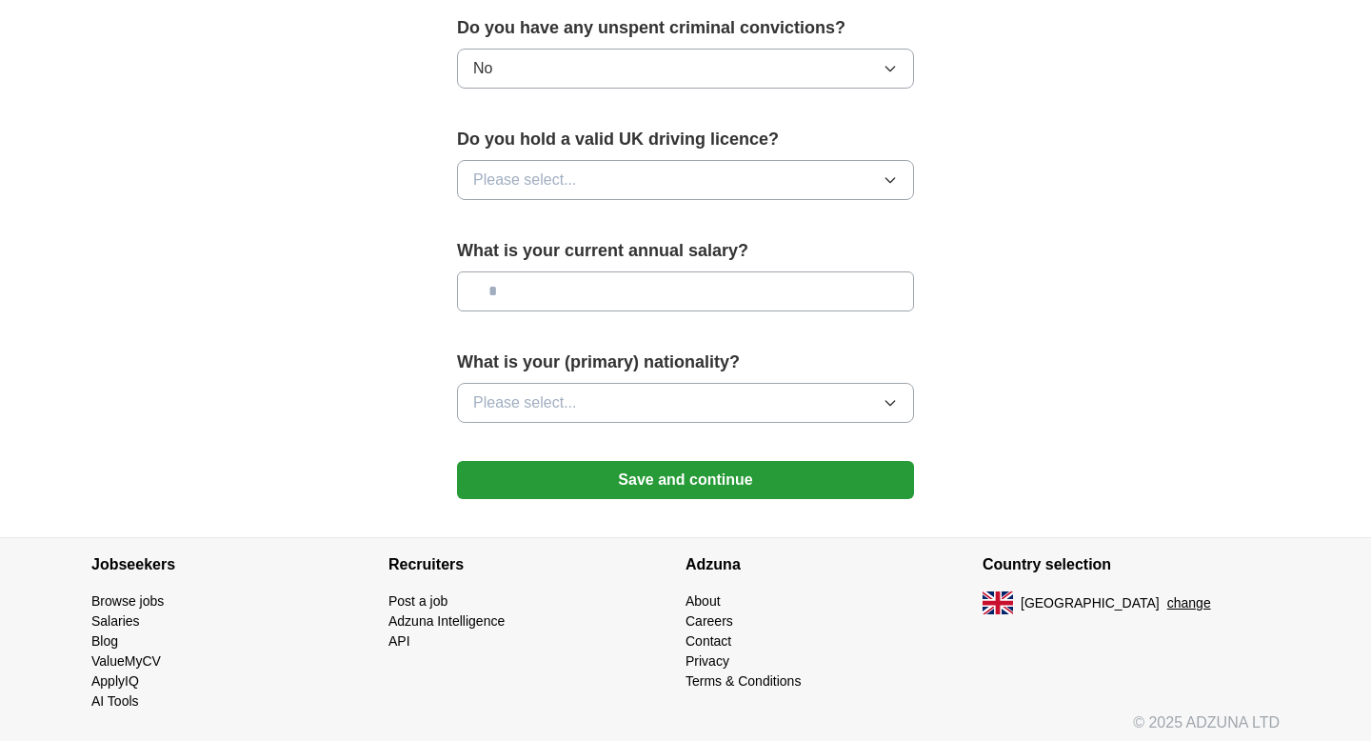
click at [650, 177] on button "Please select..." at bounding box center [685, 180] width 457 height 40
click at [646, 223] on div "Yes" at bounding box center [685, 223] width 425 height 23
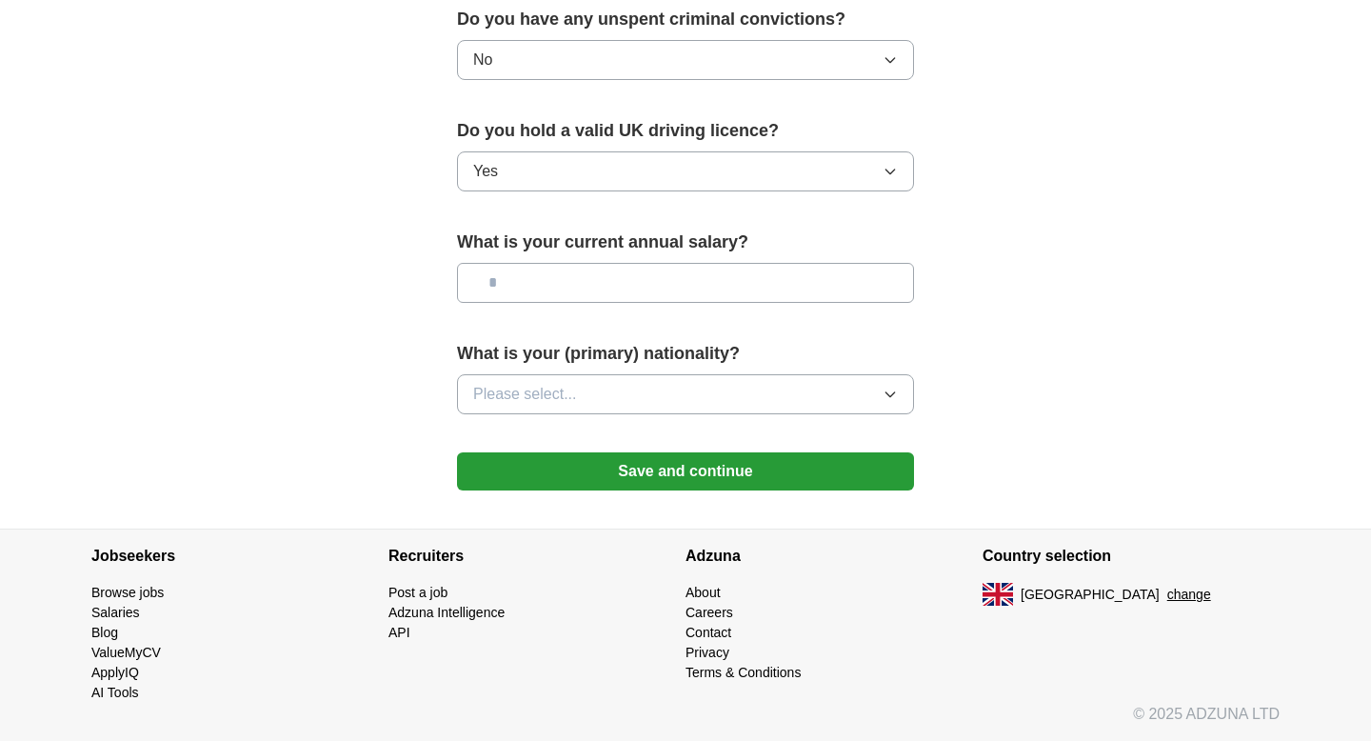
click at [618, 290] on input "text" at bounding box center [685, 283] width 457 height 40
type input "********"
click at [771, 395] on button "Please select..." at bounding box center [685, 394] width 457 height 40
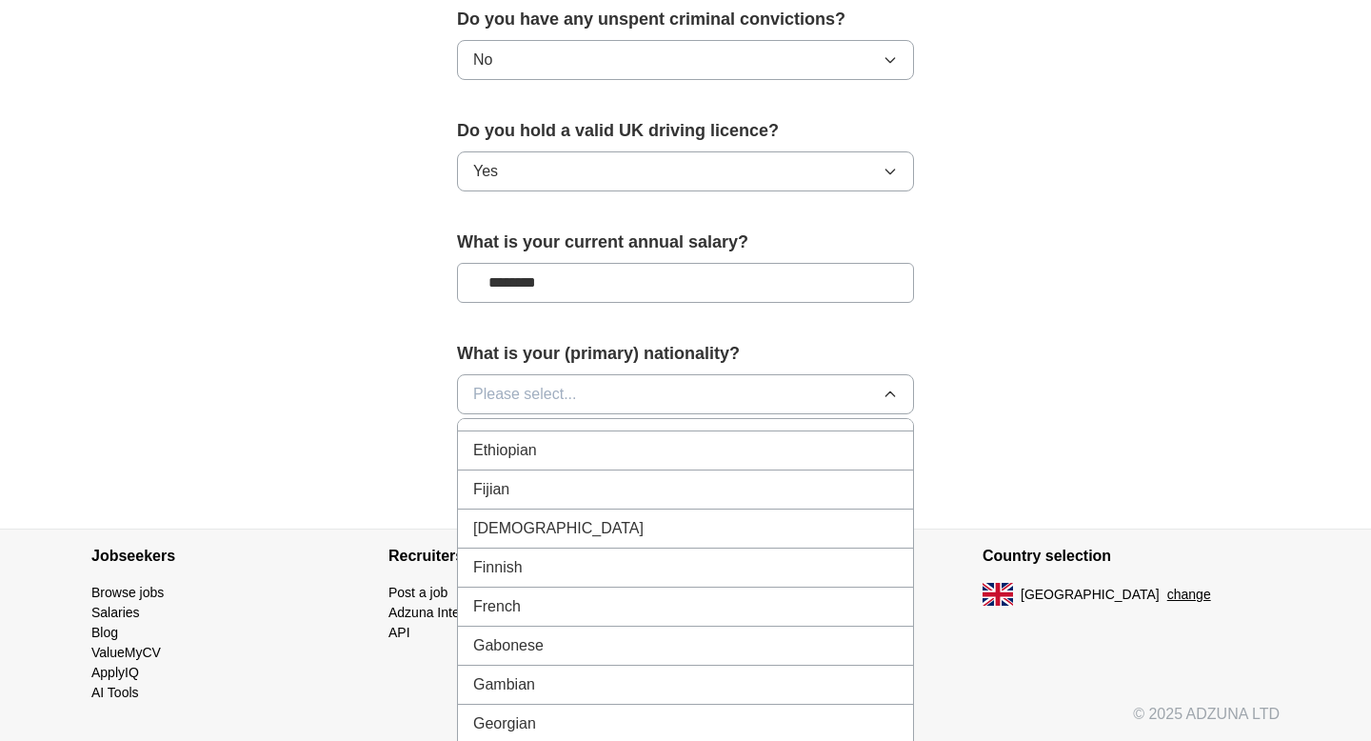
scroll to position [2299, 0]
click at [628, 609] on div "French" at bounding box center [685, 599] width 425 height 23
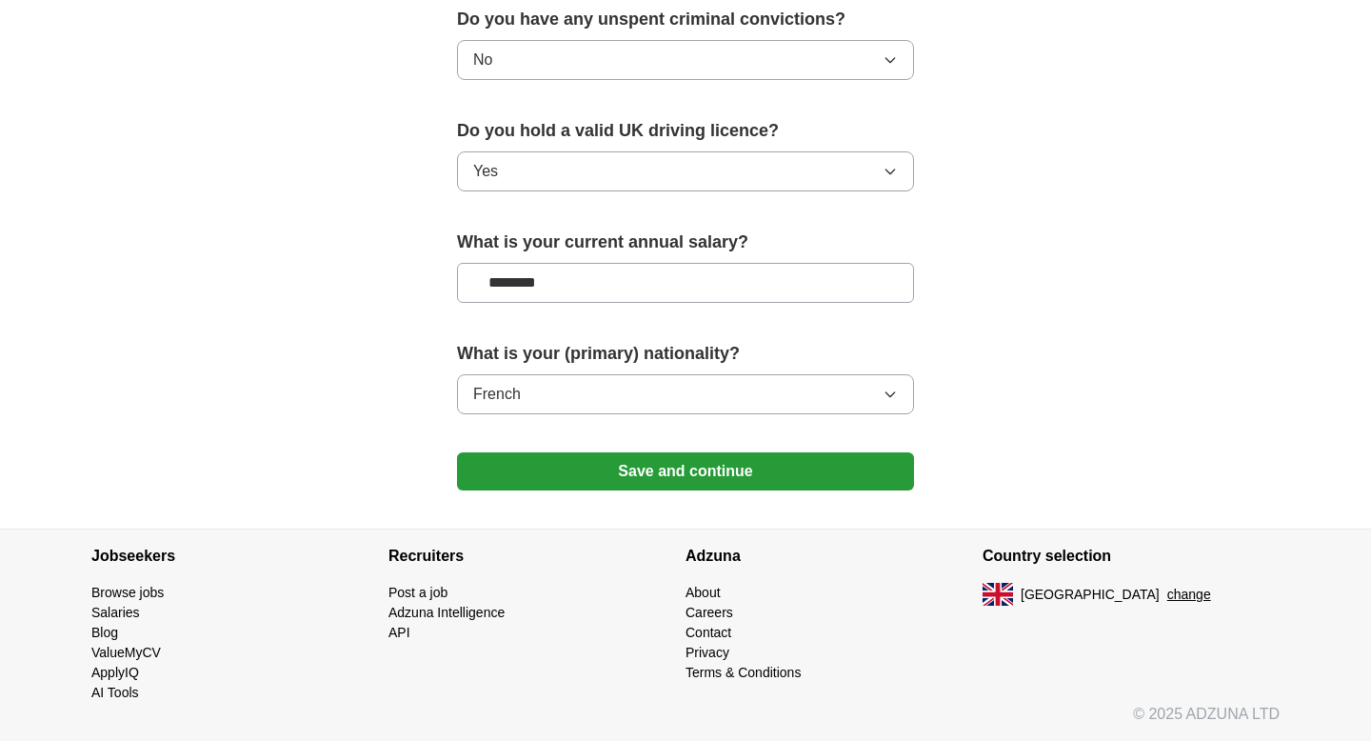
click at [735, 454] on button "Save and continue" at bounding box center [685, 471] width 457 height 38
